Goal: Navigation & Orientation: Find specific page/section

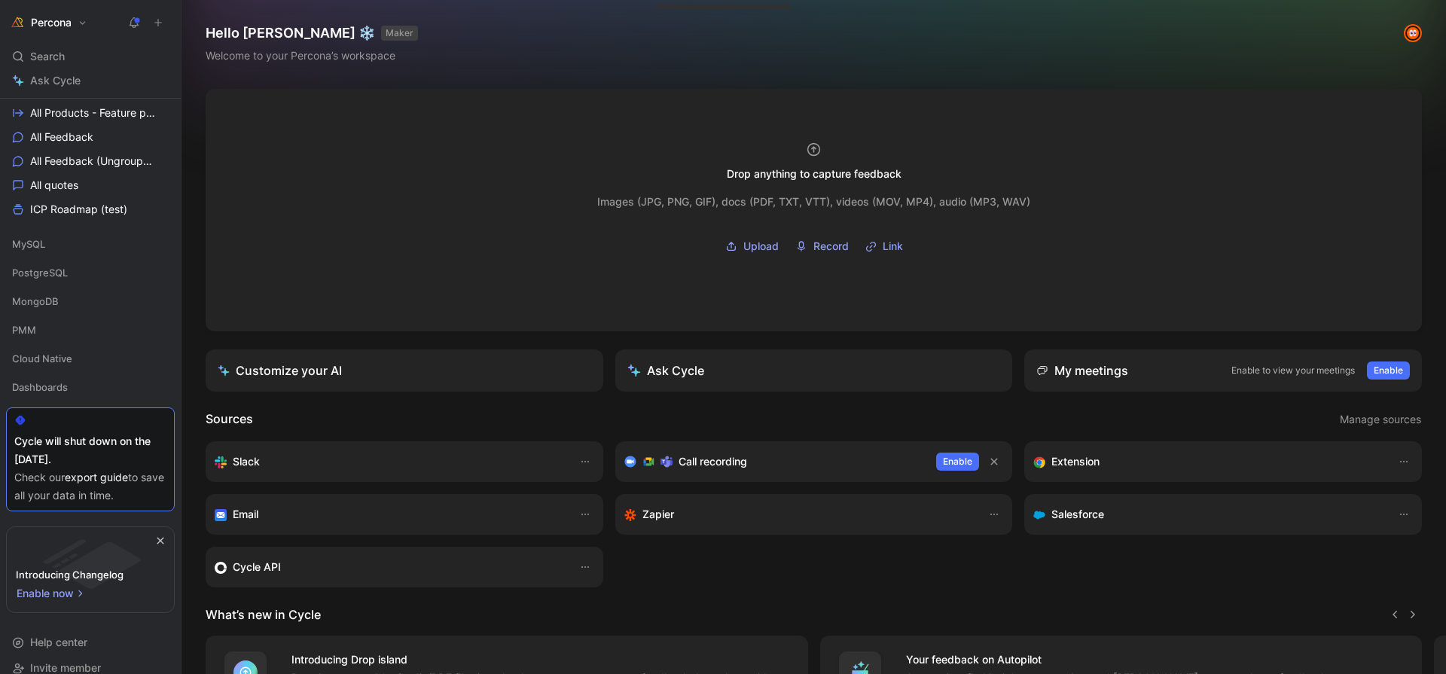
scroll to position [245, 0]
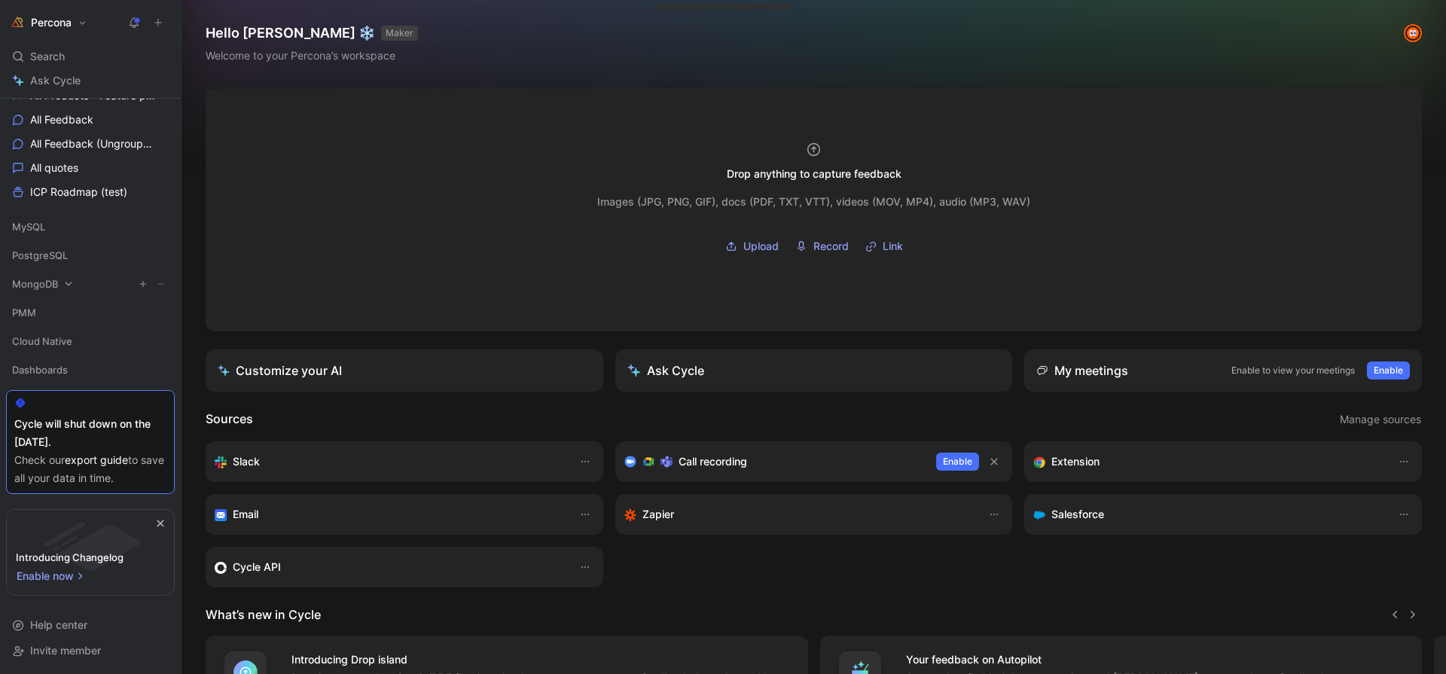
click at [48, 291] on div "MongoDB" at bounding box center [90, 284] width 169 height 23
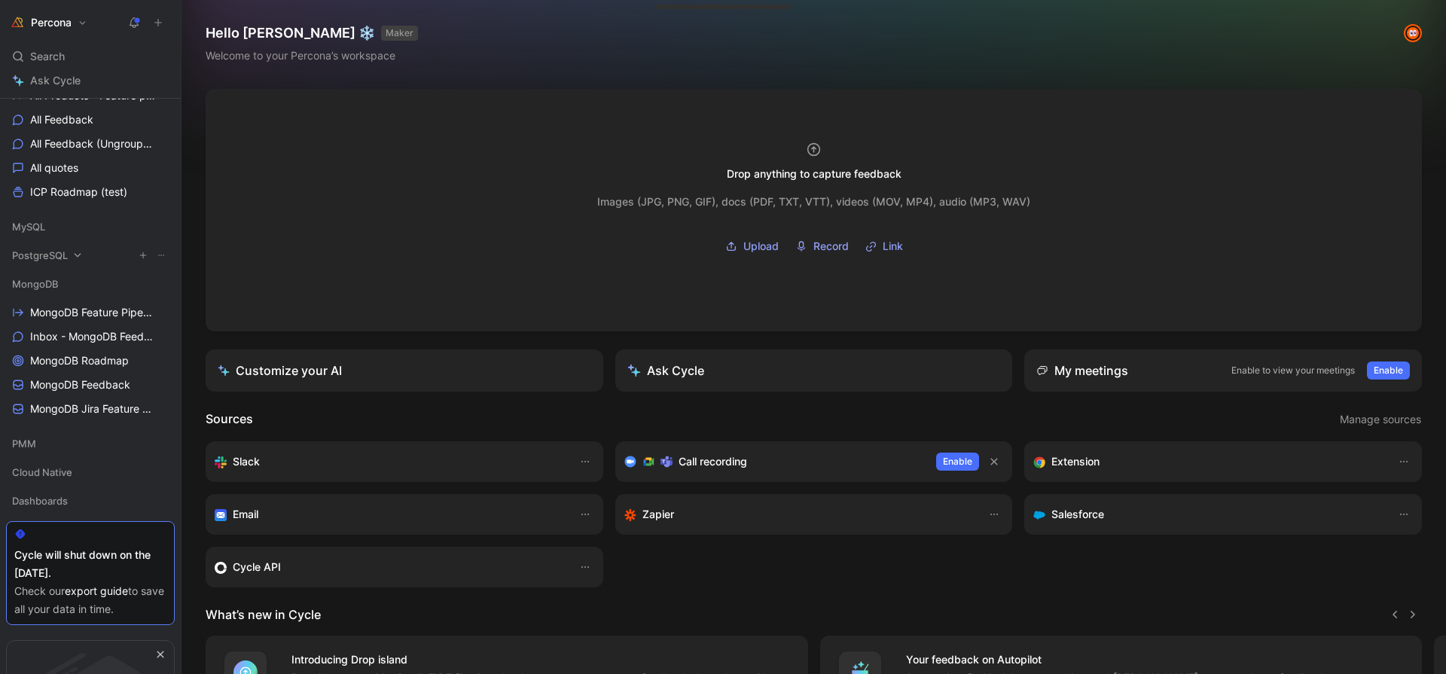
click at [66, 255] on span "PostgreSQL" at bounding box center [40, 255] width 56 height 15
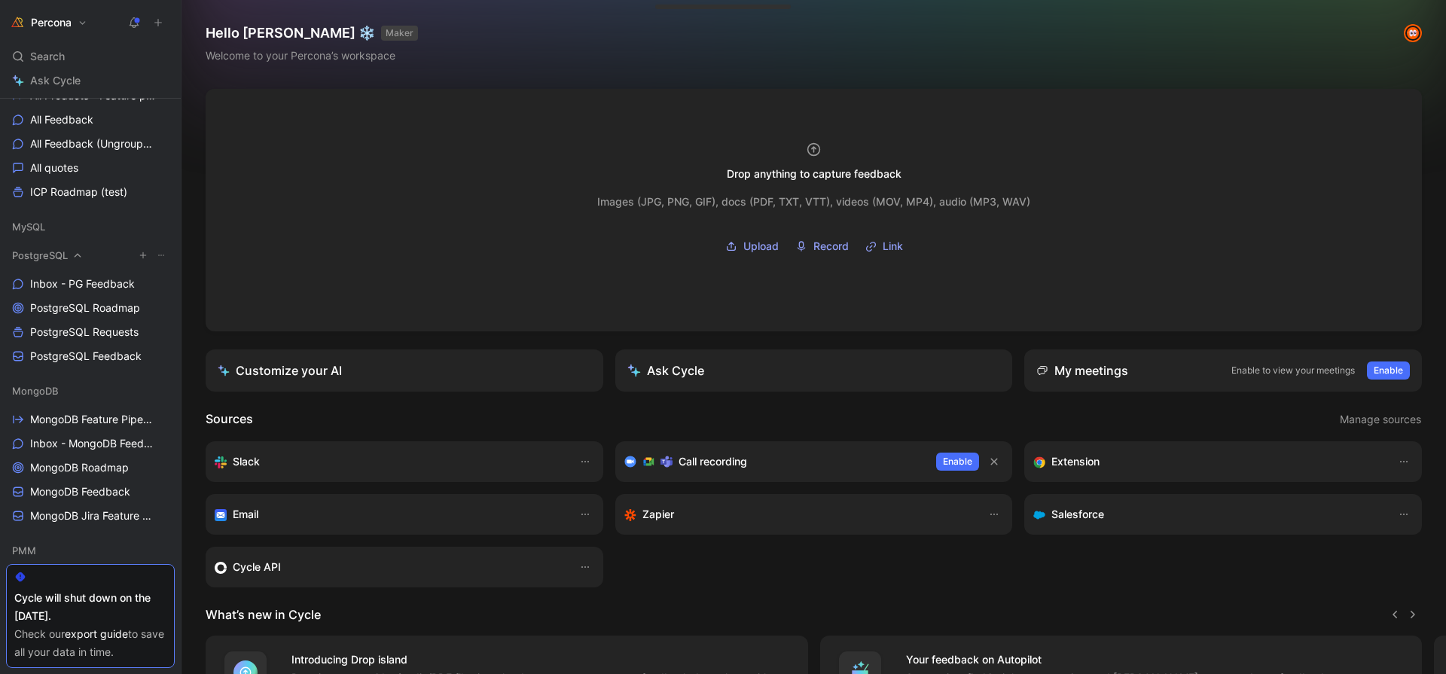
click at [66, 255] on span "PostgreSQL" at bounding box center [40, 255] width 56 height 15
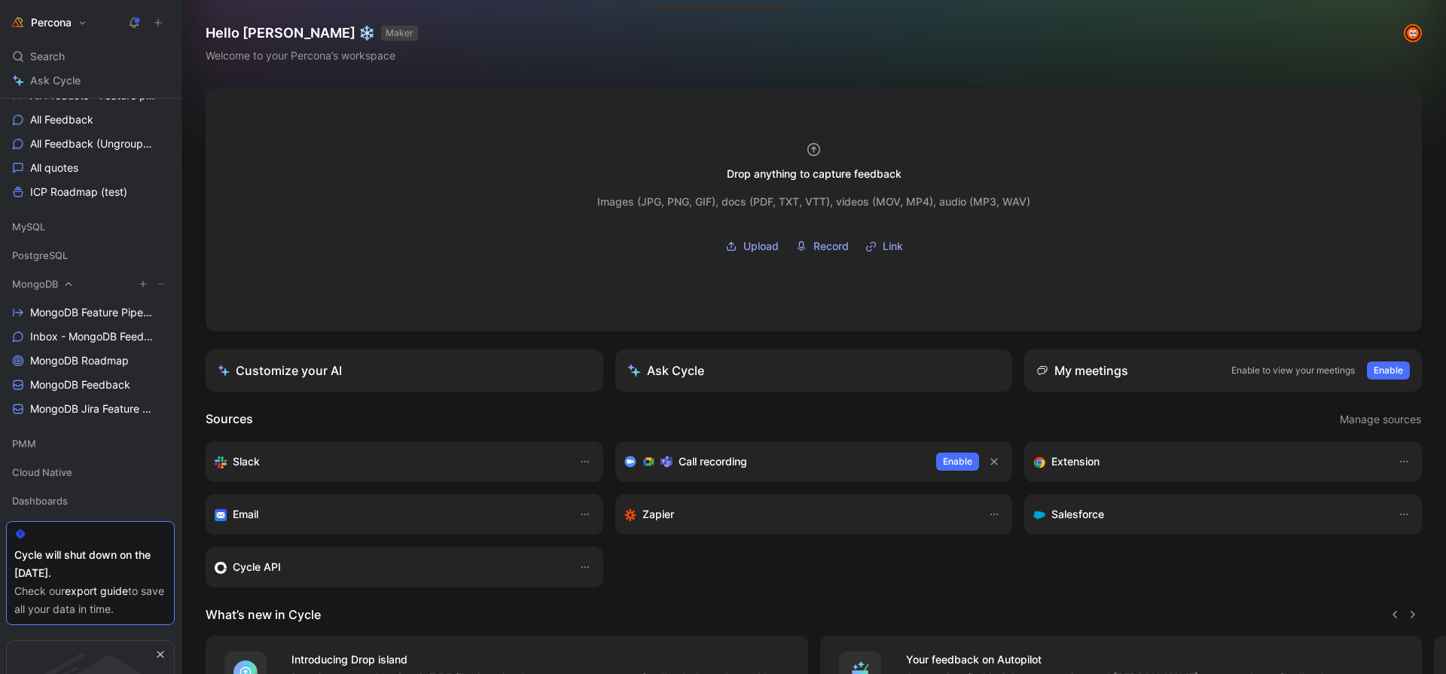
click at [65, 279] on icon at bounding box center [68, 284] width 11 height 11
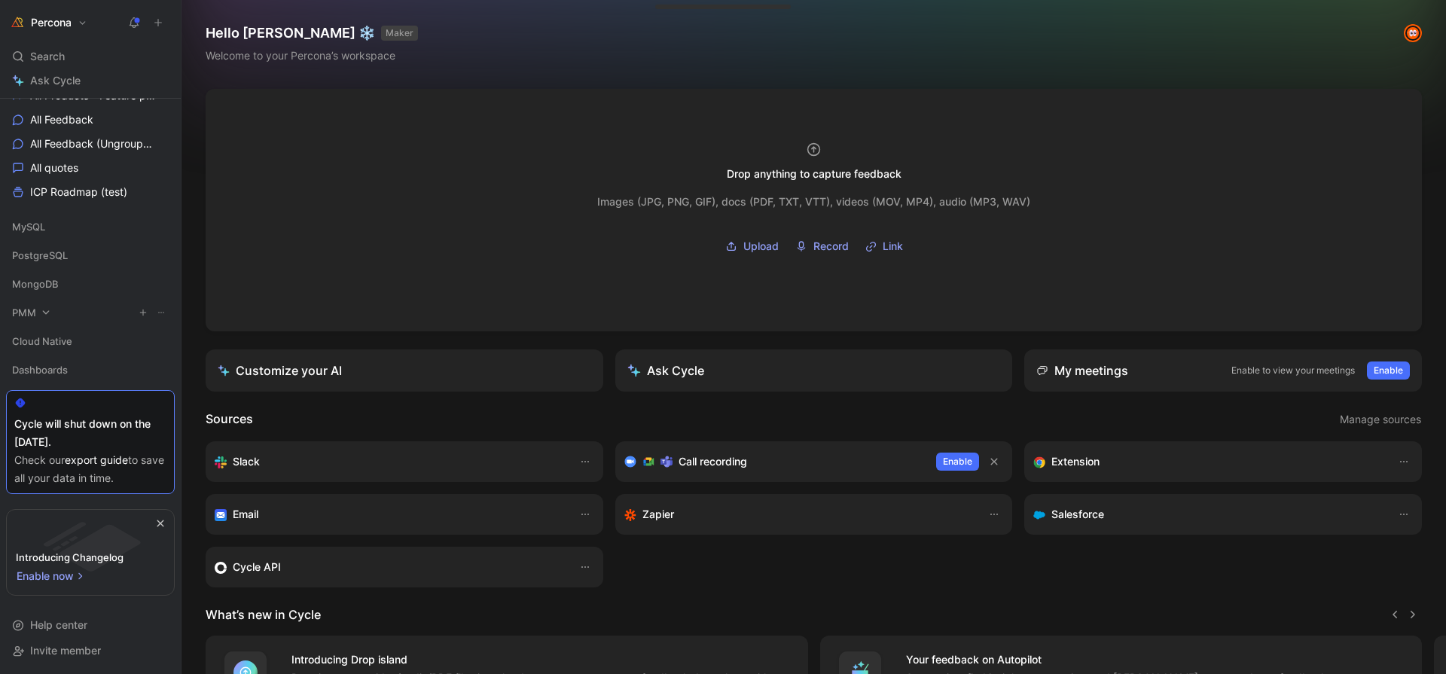
click at [30, 317] on span "PMM" at bounding box center [24, 312] width 24 height 15
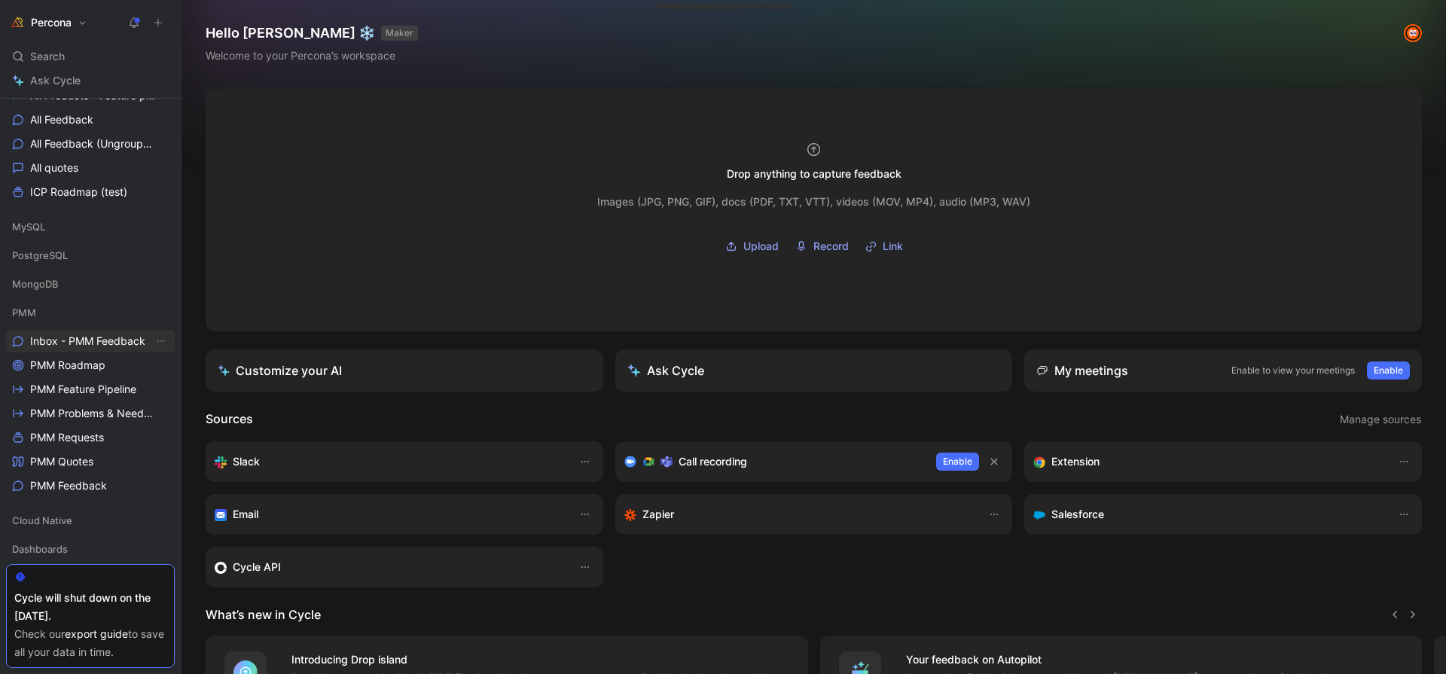
click at [69, 336] on span "Inbox - PMM Feedback" at bounding box center [87, 341] width 115 height 15
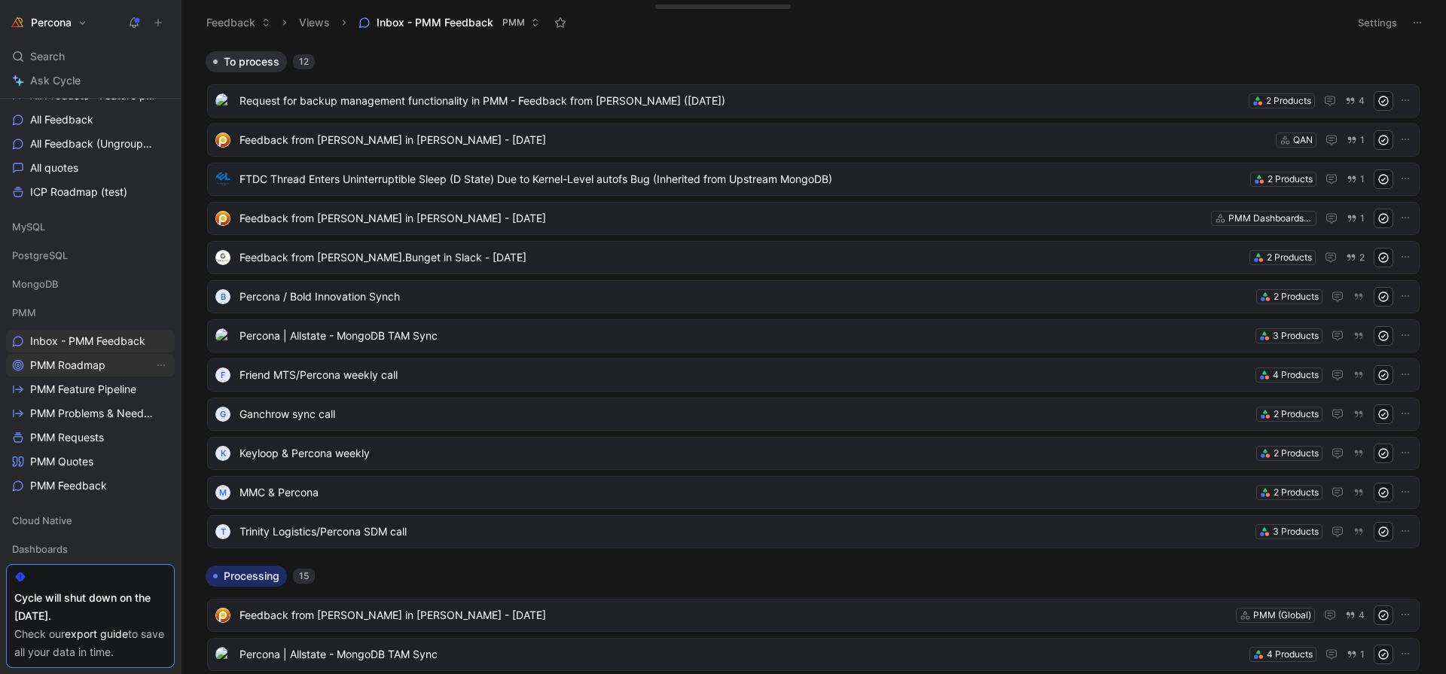
click at [88, 367] on span "PMM Roadmap" at bounding box center [67, 365] width 75 height 15
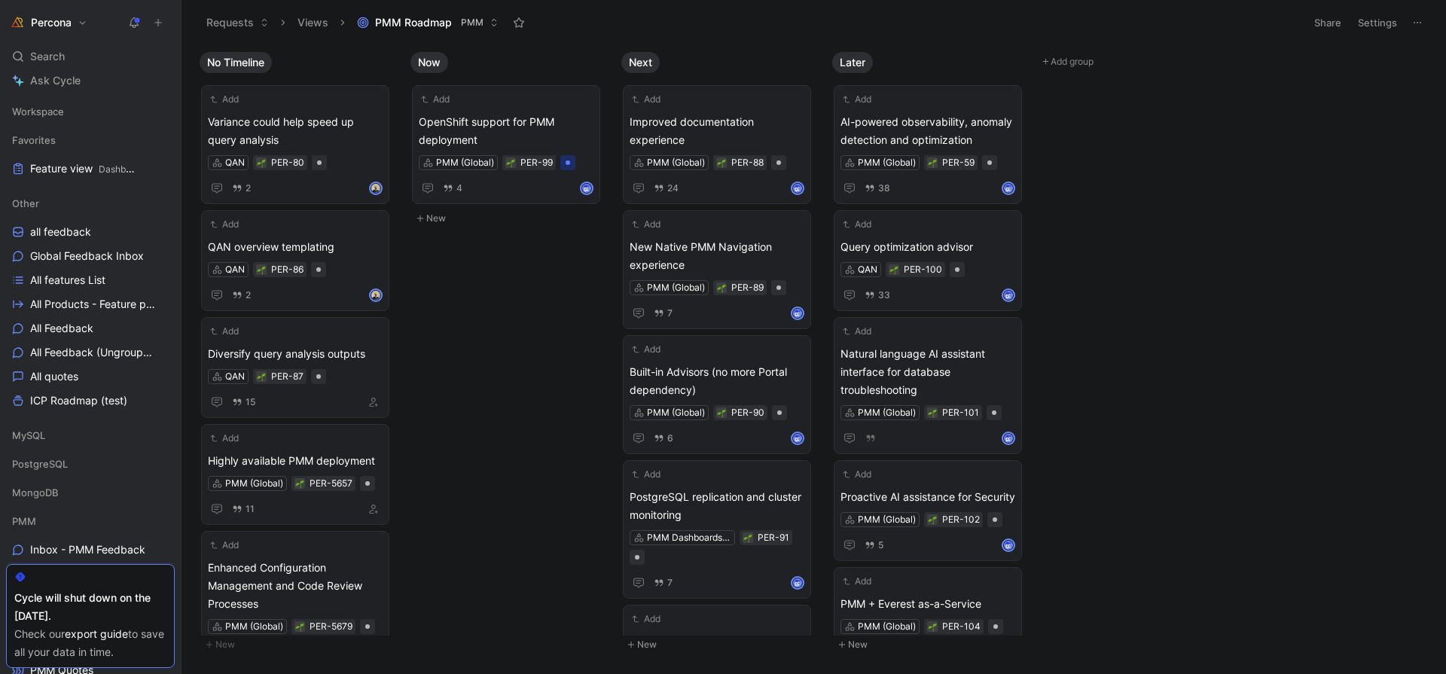
scroll to position [305, 0]
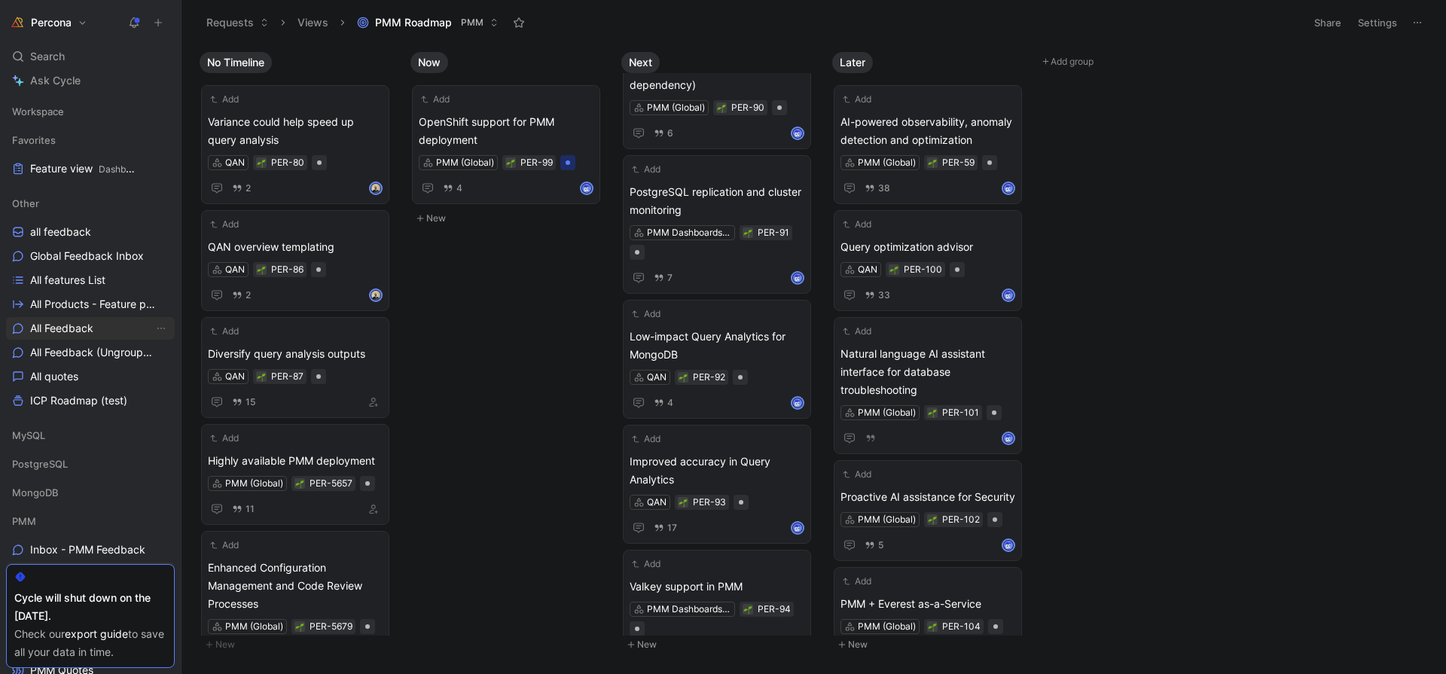
click at [71, 319] on link "All Feedback" at bounding box center [90, 328] width 169 height 23
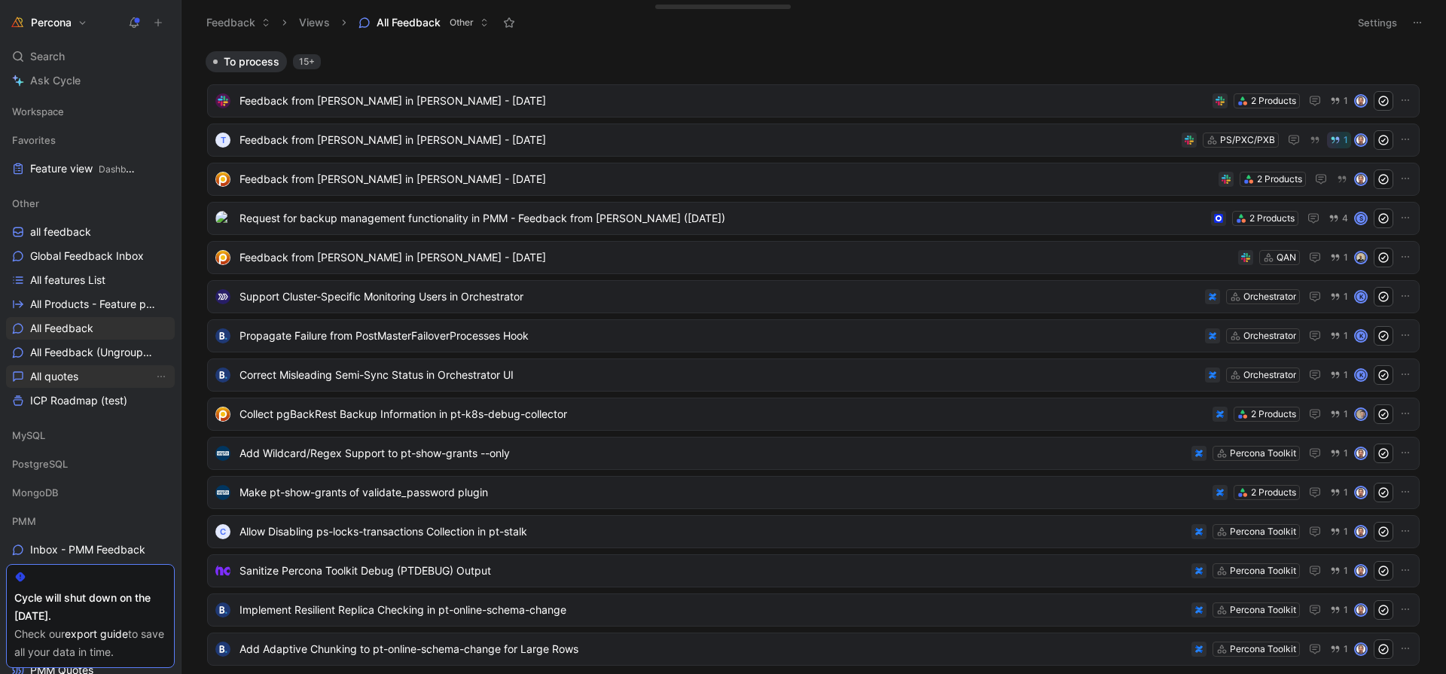
click at [53, 370] on span "All quotes" at bounding box center [54, 376] width 48 height 15
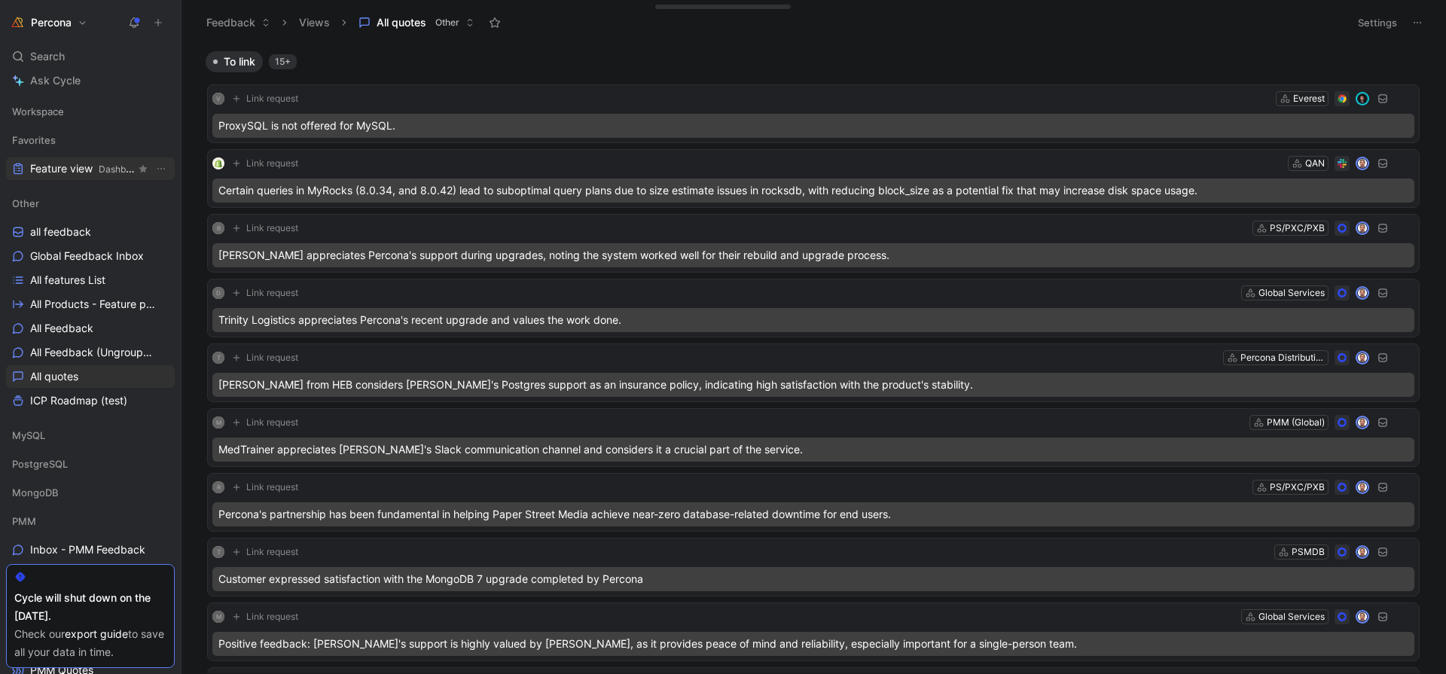
click at [88, 172] on span "Feature view Dashboards" at bounding box center [82, 169] width 105 height 16
